Goal: Check status: Check status

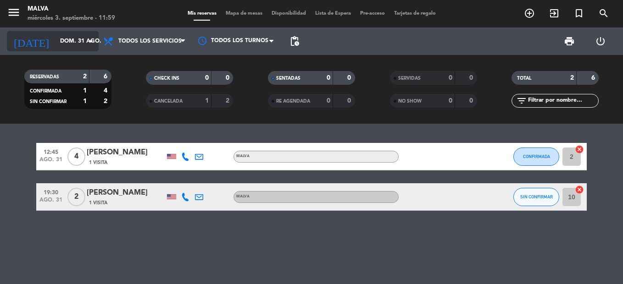
click at [58, 42] on input "dom. 31 ago." at bounding box center [93, 41] width 77 height 16
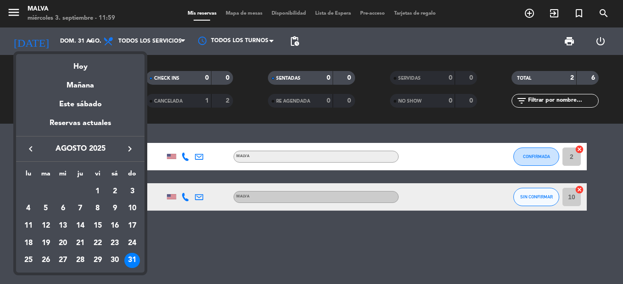
click at [131, 148] on icon "keyboard_arrow_right" at bounding box center [129, 149] width 11 height 11
click at [61, 210] on div "3" at bounding box center [63, 209] width 16 height 16
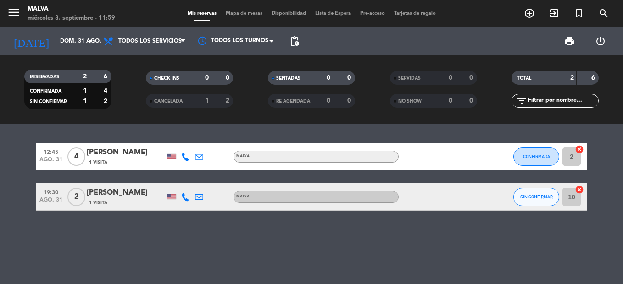
type input "mié. [DATE]"
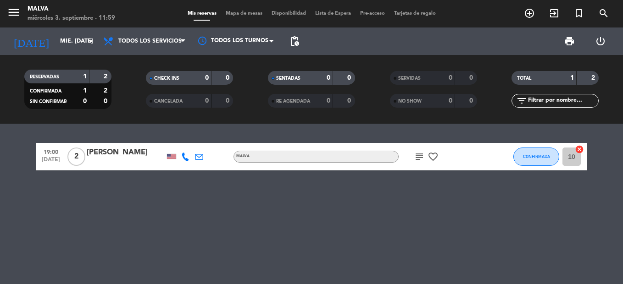
click at [387, 194] on div "19:00 [DATE] 2 [PERSON_NAME] MALVA subject favorite_border CONFIRMADA 10 cancel" at bounding box center [311, 204] width 623 height 160
click at [414, 156] on icon "subject" at bounding box center [419, 156] width 11 height 11
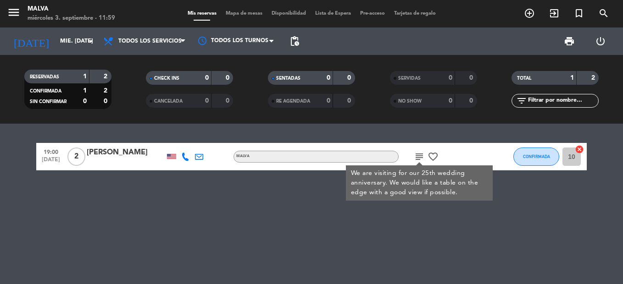
click at [427, 218] on div "19:00 [DATE] 2 [PERSON_NAME] MALVA subject We are visiting for our 25th wedding…" at bounding box center [311, 204] width 623 height 160
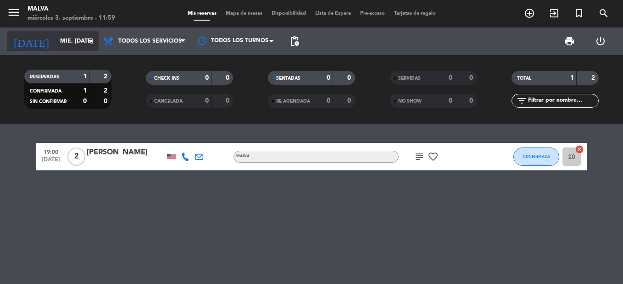
click at [58, 38] on input "mié. [DATE]" at bounding box center [93, 41] width 77 height 16
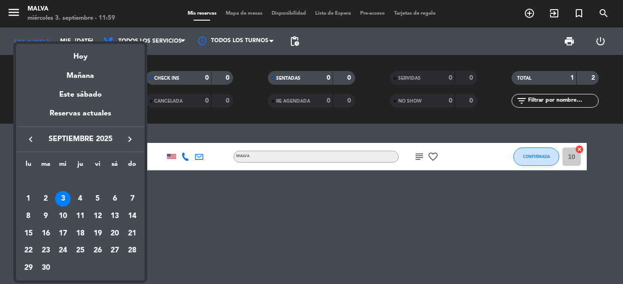
click at [262, 223] on div at bounding box center [311, 142] width 623 height 284
